Goal: Task Accomplishment & Management: Use online tool/utility

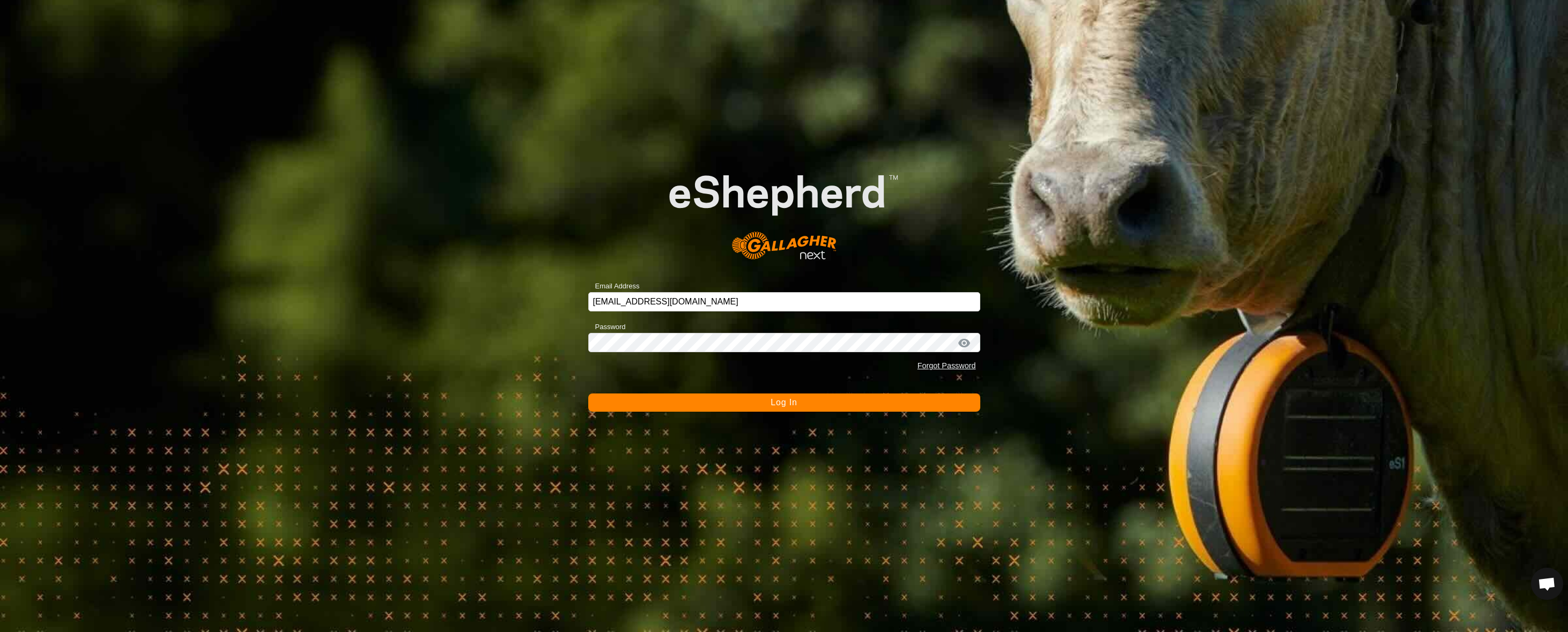
click at [811, 404] on button "Log In" at bounding box center [784, 403] width 392 height 19
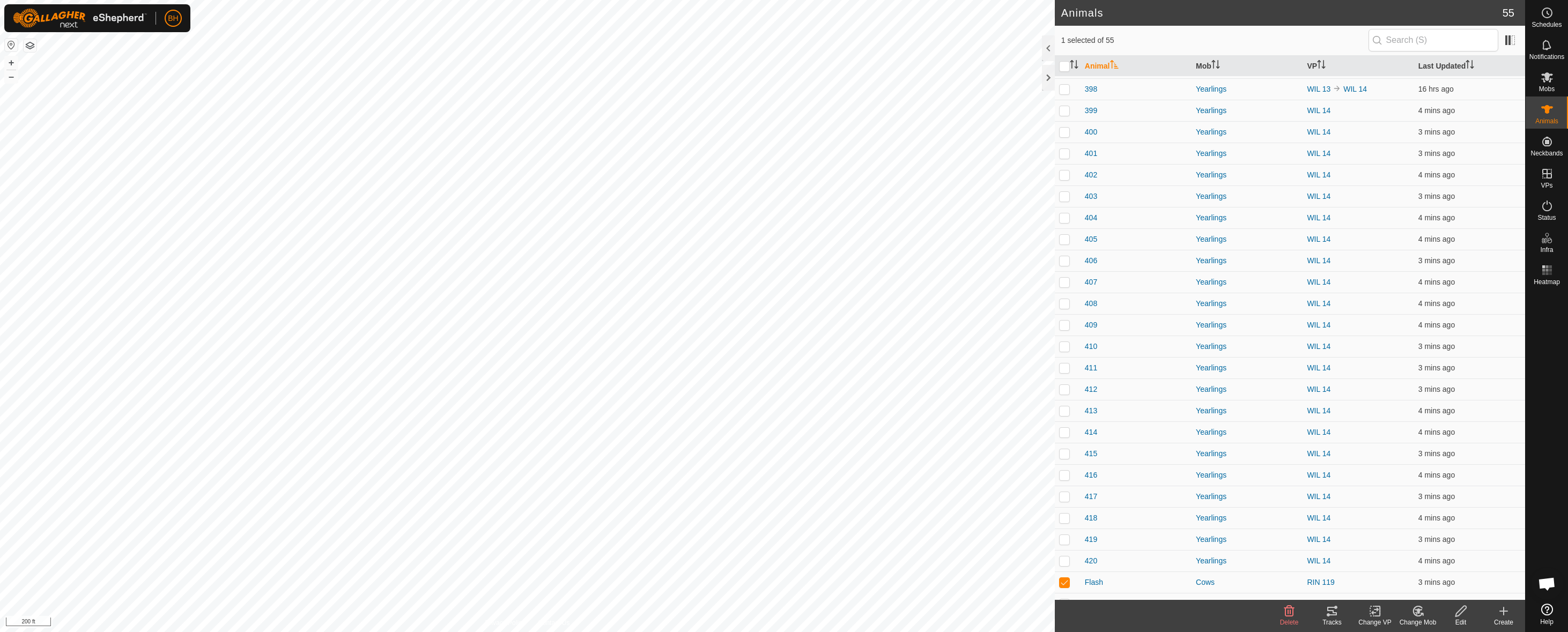
scroll to position [643, 0]
click at [1330, 611] on icon at bounding box center [1332, 612] width 10 height 9
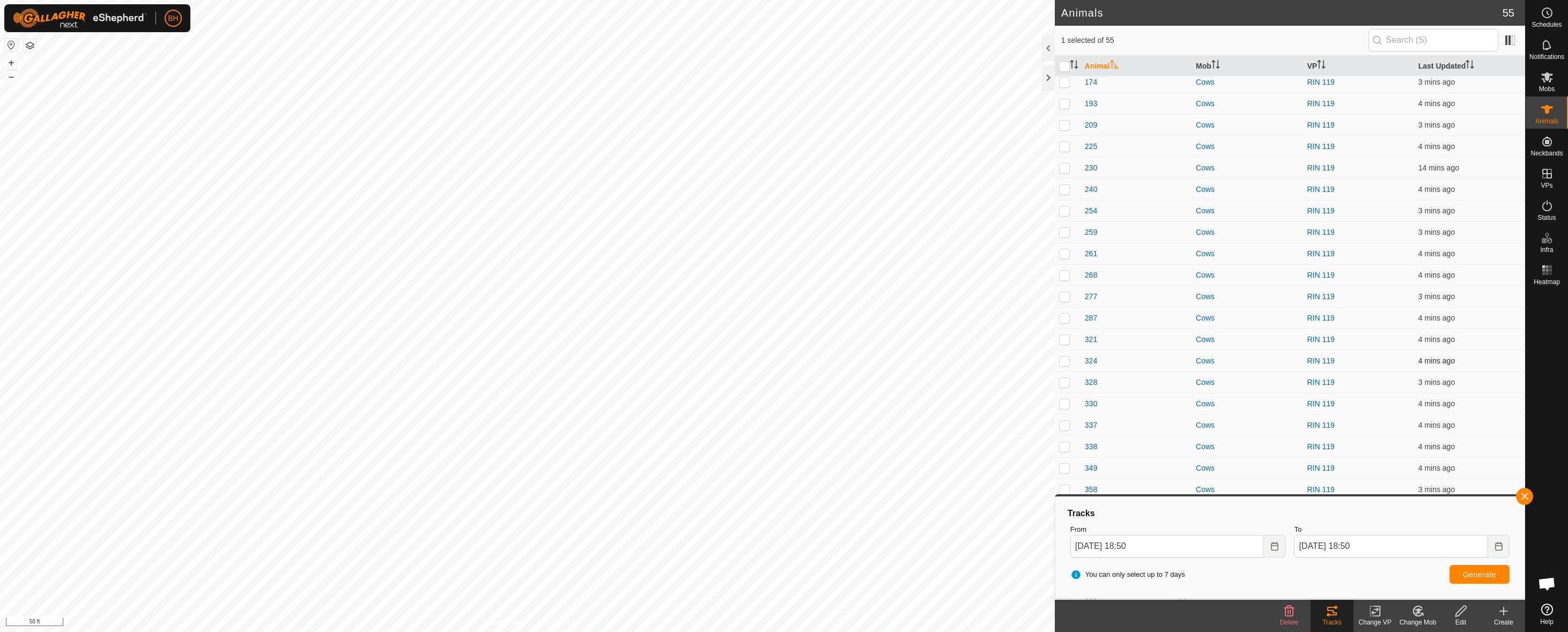
scroll to position [0, 0]
click at [1551, 111] on icon at bounding box center [1547, 109] width 12 height 12
click at [1527, 492] on button "button" at bounding box center [1524, 496] width 17 height 17
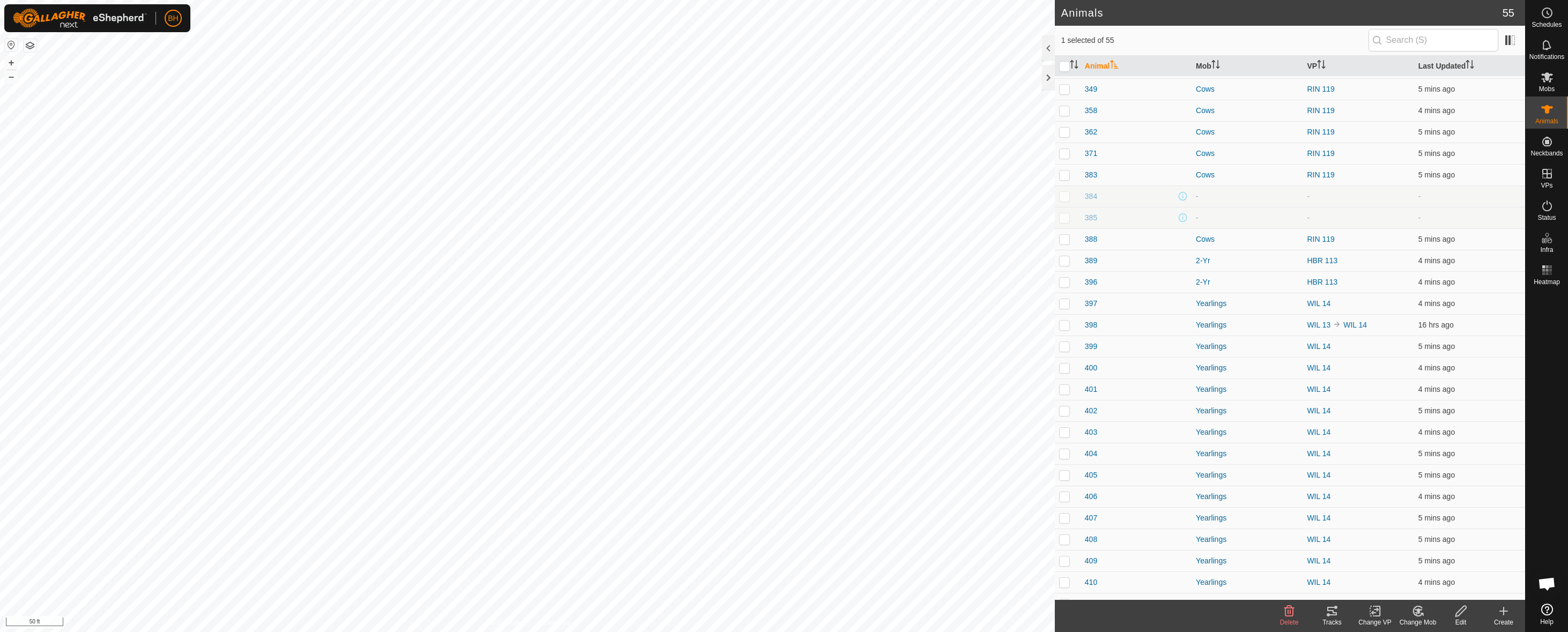
scroll to position [0, 0]
click at [1369, 614] on icon at bounding box center [1375, 611] width 13 height 12
click at [1397, 583] on link "Turn Off VP" at bounding box center [1406, 588] width 106 height 21
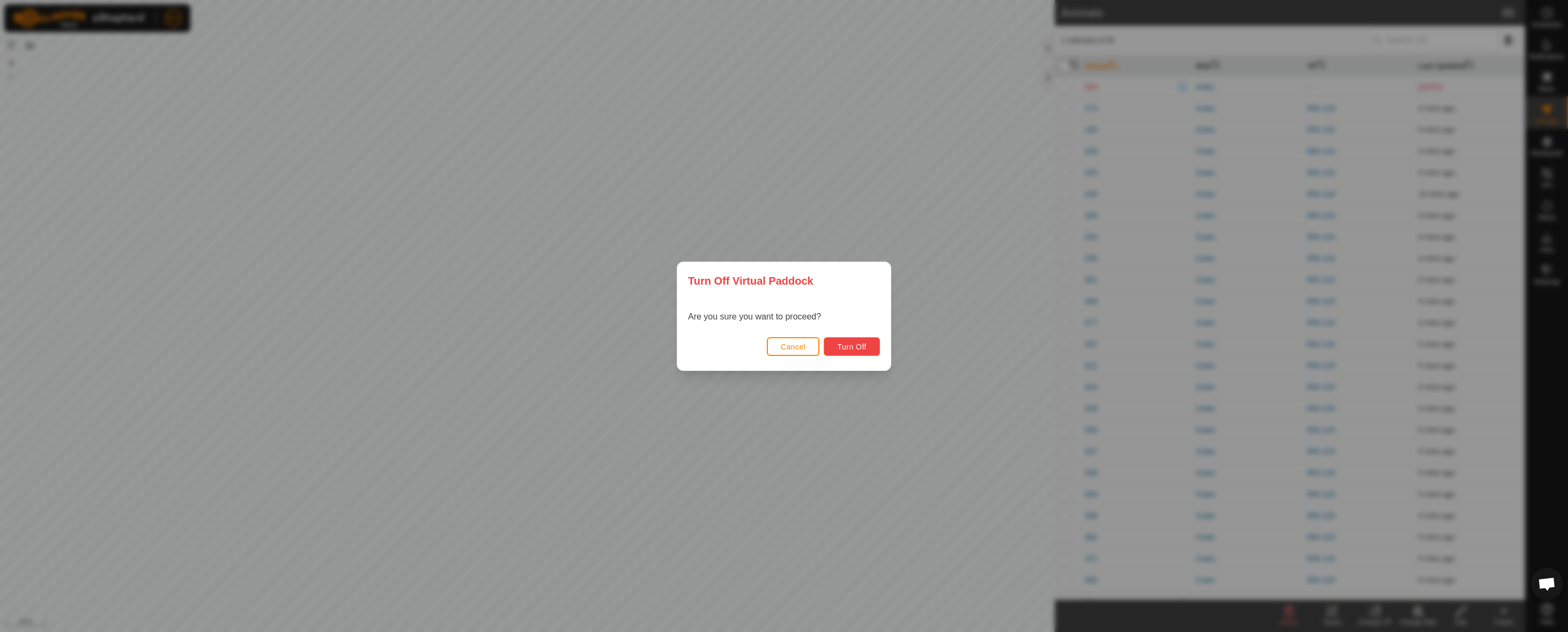
click at [876, 349] on button "Turn Off" at bounding box center [852, 346] width 56 height 19
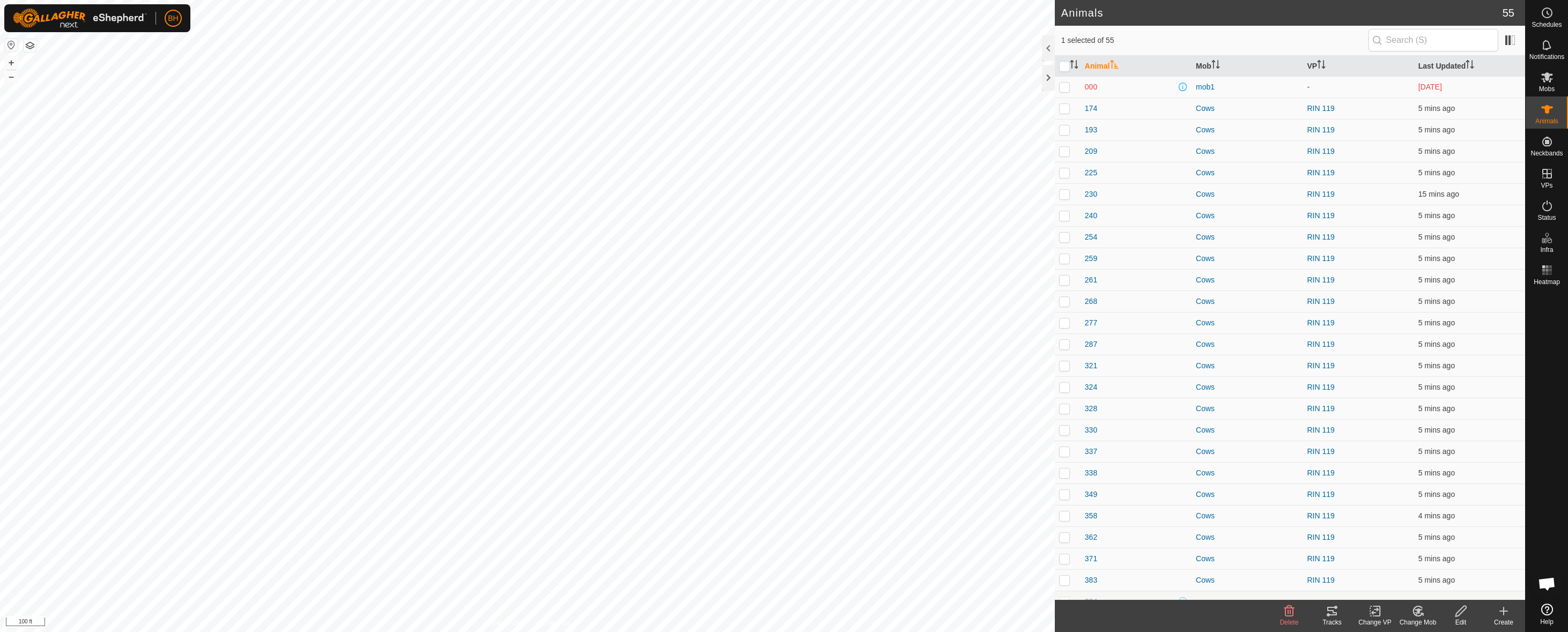
click at [1331, 621] on div "Tracks" at bounding box center [1332, 622] width 43 height 10
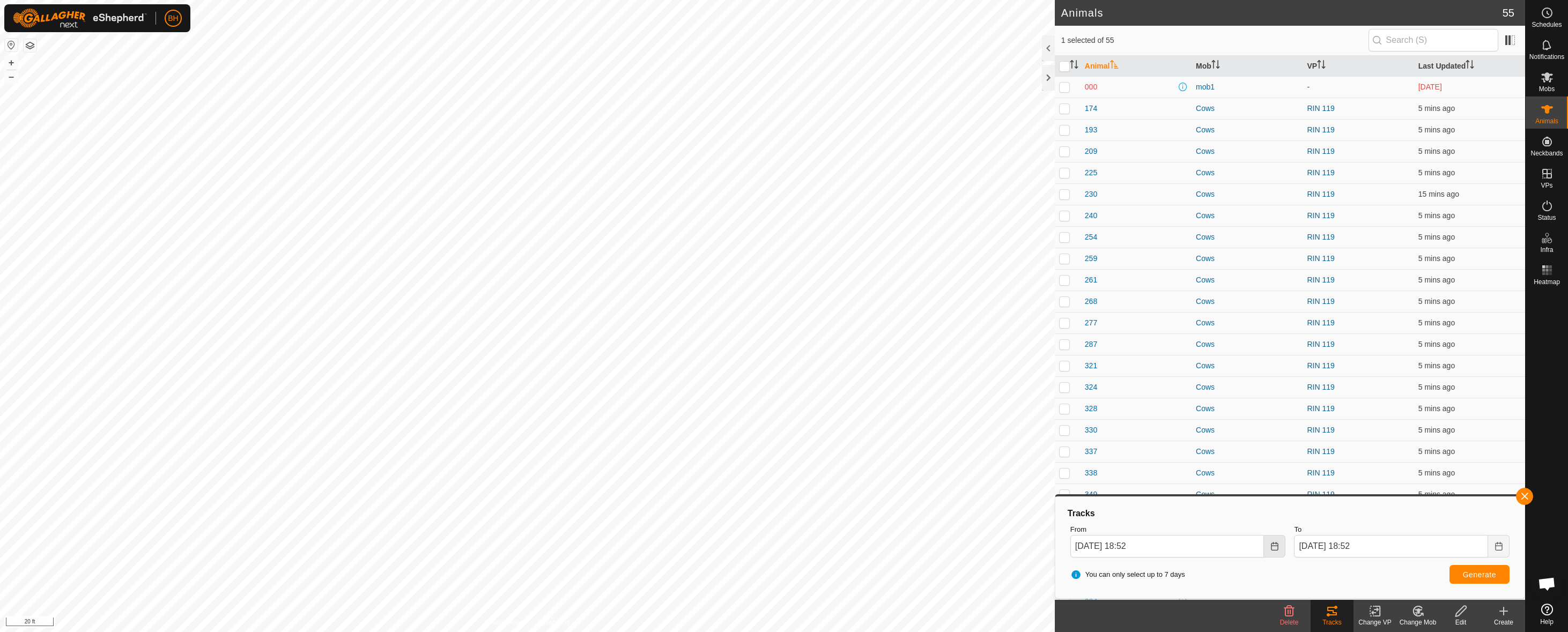
click at [1273, 548] on icon "Choose Date" at bounding box center [1275, 547] width 9 height 9
click at [1148, 444] on span "26" at bounding box center [1148, 444] width 17 height 17
type input "[DATE] 18:52"
click at [1485, 578] on span "Generate" at bounding box center [1479, 575] width 33 height 9
